Goal: Information Seeking & Learning: Learn about a topic

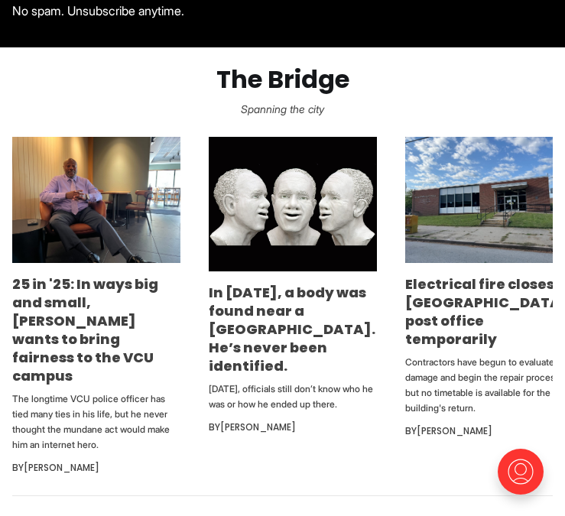
scroll to position [588, 0]
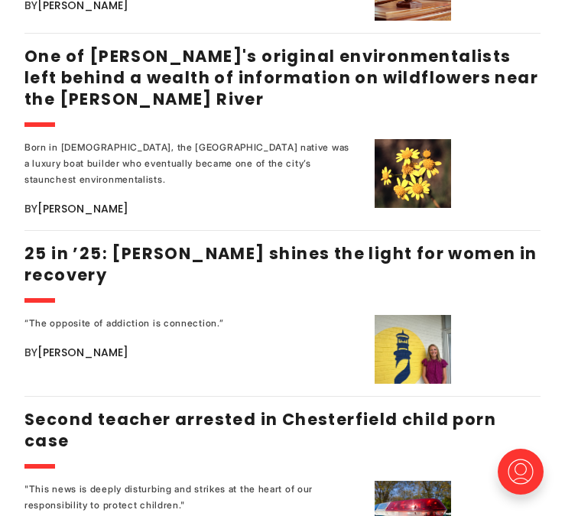
scroll to position [1888, 0]
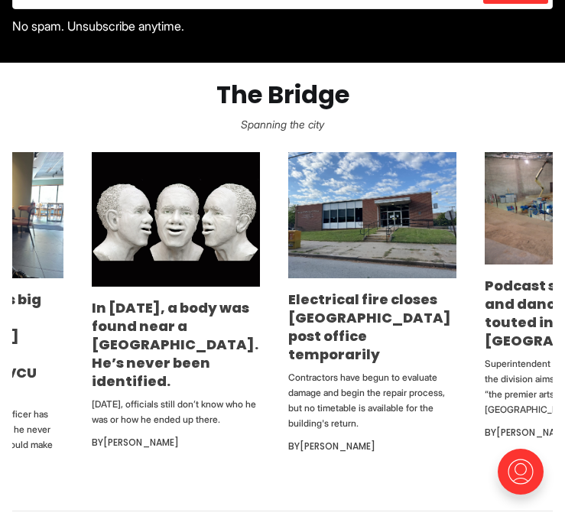
scroll to position [0, 217]
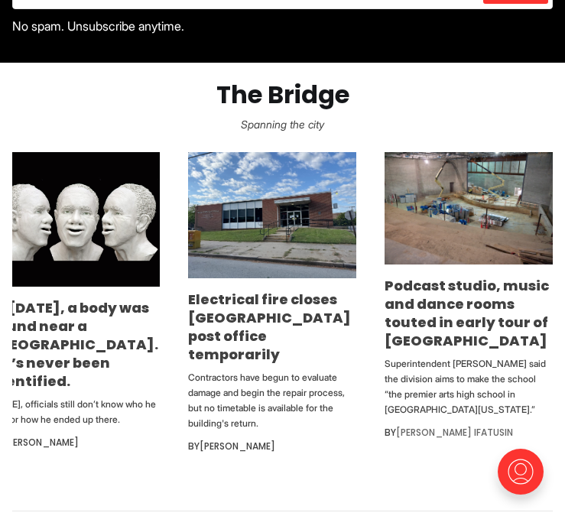
click at [416, 439] on link "[PERSON_NAME] Ifatusin" at bounding box center [454, 432] width 117 height 13
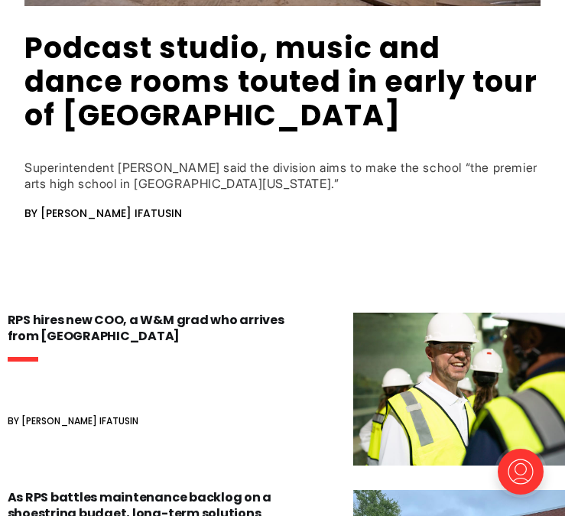
scroll to position [465, 0]
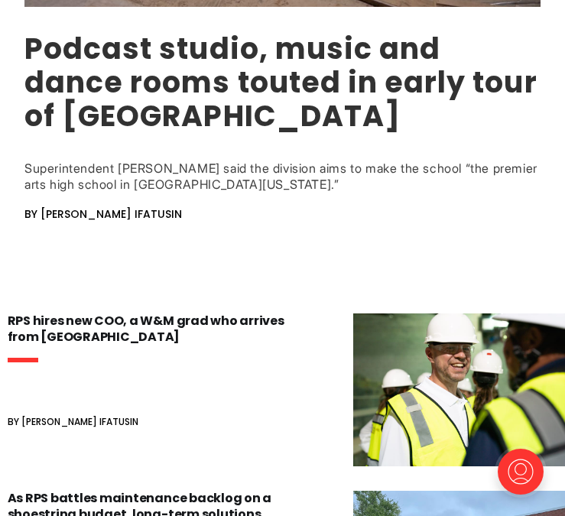
click at [180, 94] on link "Podcast studio, music and dance rooms touted in early tour of [GEOGRAPHIC_DATA]" at bounding box center [280, 82] width 513 height 108
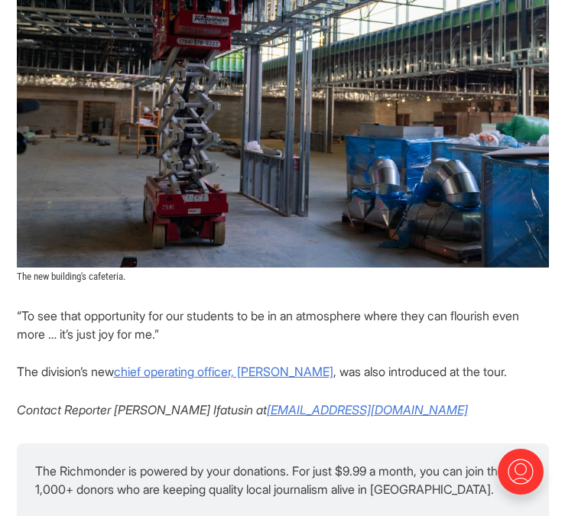
scroll to position [2693, 0]
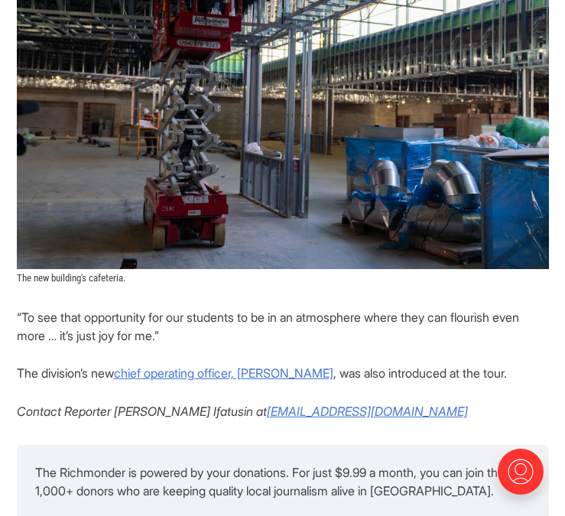
click at [160, 406] on em "Contact Reporter [PERSON_NAME] Ifatusin at" at bounding box center [142, 410] width 250 height 15
click at [420, 342] on p "“To see that opportunity for our students to be in an atmosphere where they can…" at bounding box center [283, 326] width 532 height 37
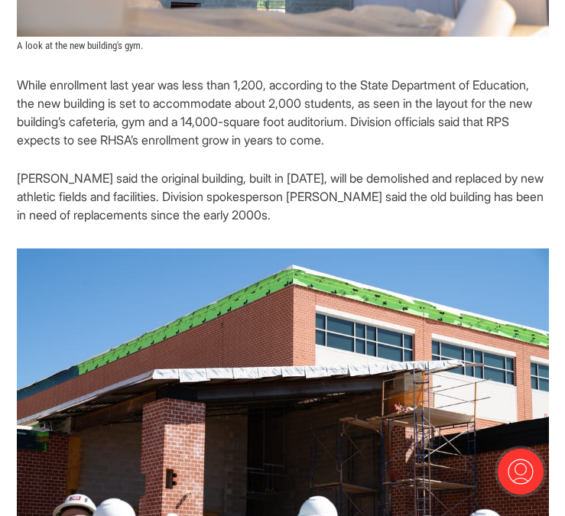
scroll to position [1705, 0]
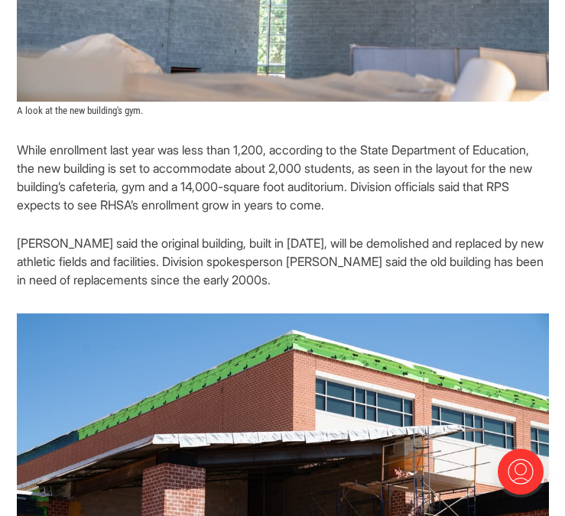
click at [197, 235] on p "[PERSON_NAME] said the original building, built in [DATE], will be demolished a…" at bounding box center [283, 261] width 532 height 55
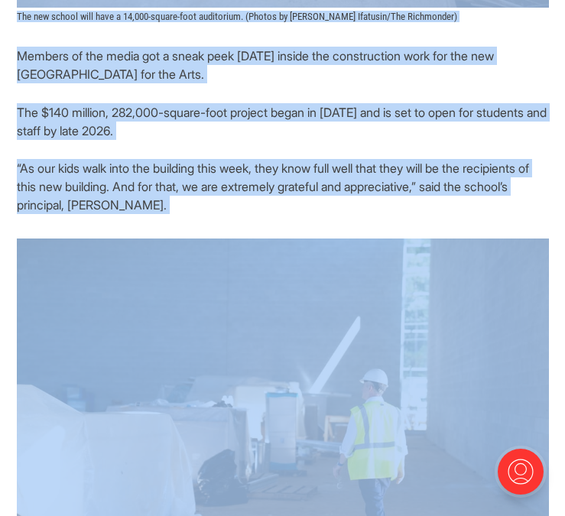
scroll to position [654, 0]
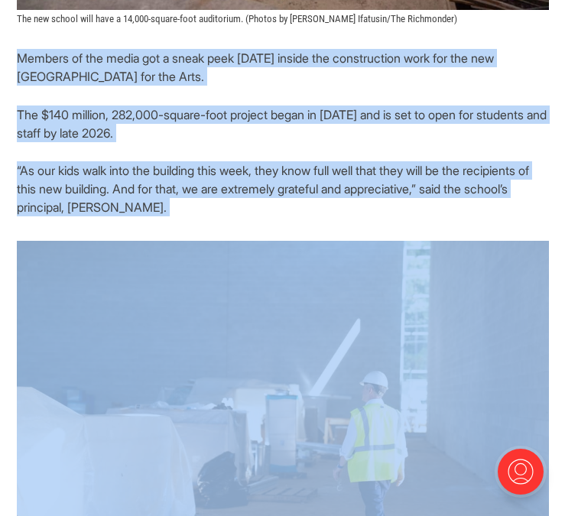
drag, startPoint x: 493, startPoint y: 307, endPoint x: -8, endPoint y: 66, distance: 555.7
copy section "Loremip do sit ametc adi e seddo eius Tempor incidi utl etdoloremagn aliq eni a…"
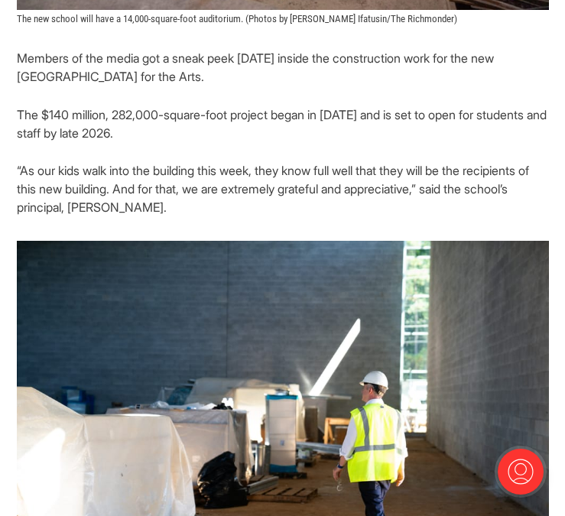
click at [307, 167] on p "“As our kids walk into the building this week, they know full well that they wi…" at bounding box center [283, 188] width 532 height 55
click at [256, 173] on p "“As our kids walk into the building this week, they know full well that they wi…" at bounding box center [283, 188] width 532 height 55
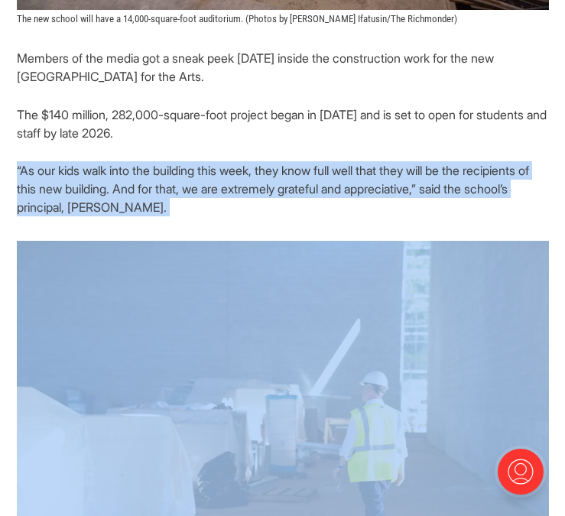
click at [256, 173] on p "“As our kids walk into the building this week, they know full well that they wi…" at bounding box center [283, 188] width 532 height 55
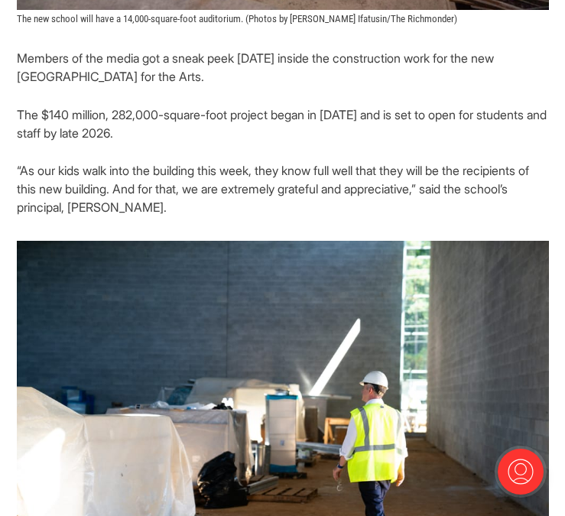
click at [260, 193] on p "“As our kids walk into the building this week, they know full well that they wi…" at bounding box center [283, 188] width 532 height 55
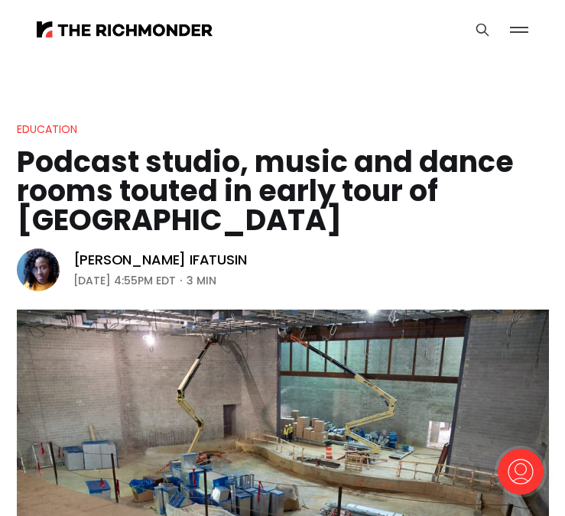
scroll to position [1062, 0]
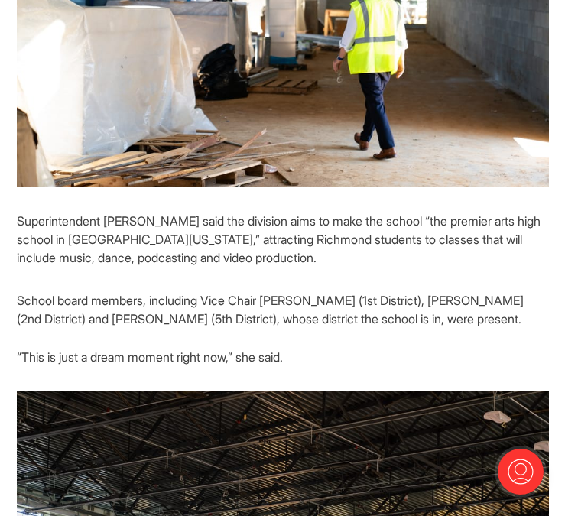
click at [263, 303] on p "School board members, including Vice Chair [PERSON_NAME] (1st District), [PERSO…" at bounding box center [283, 309] width 532 height 37
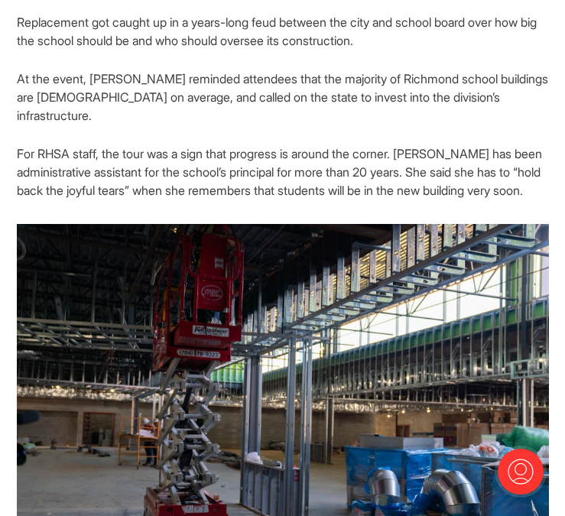
scroll to position [2382, 0]
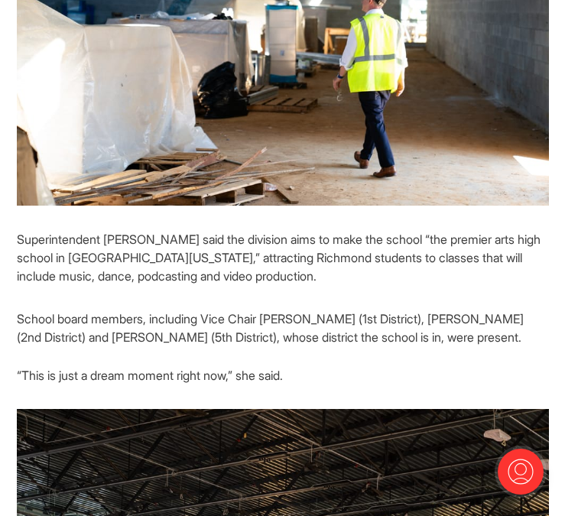
click at [245, 309] on p "School board members, including Vice Chair [PERSON_NAME] (1st District), [PERSO…" at bounding box center [283, 327] width 532 height 37
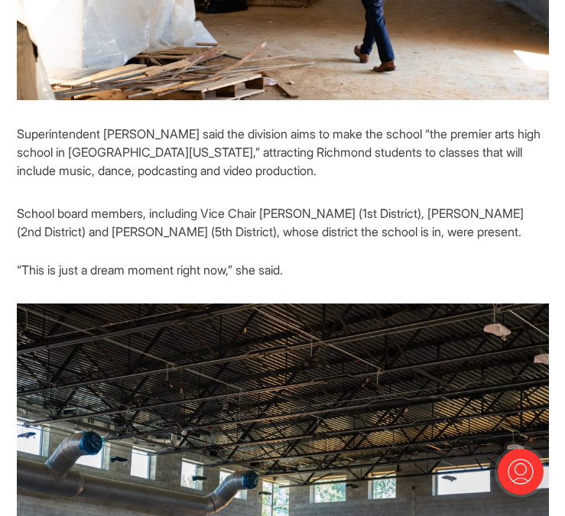
scroll to position [1147, 0]
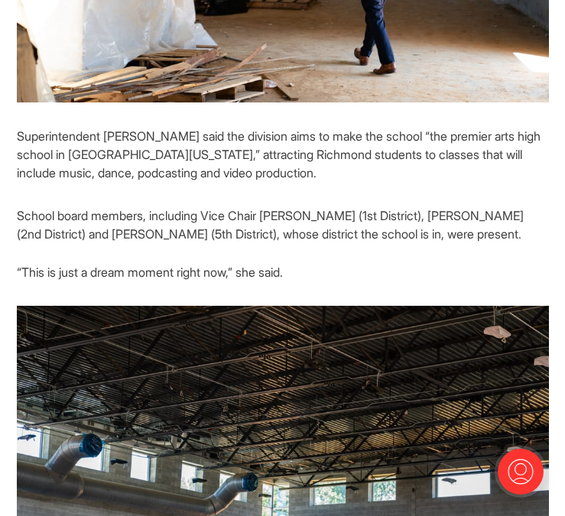
click at [189, 170] on p "Superintendent [PERSON_NAME] said the division aims to make the school “the pre…" at bounding box center [283, 154] width 532 height 55
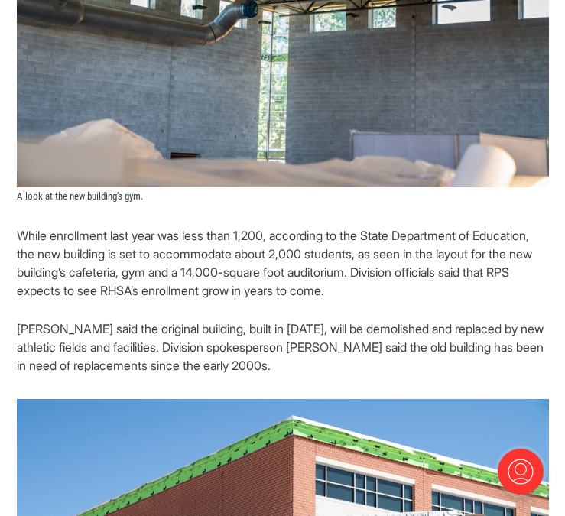
scroll to position [1621, 0]
